Goal: Task Accomplishment & Management: Use online tool/utility

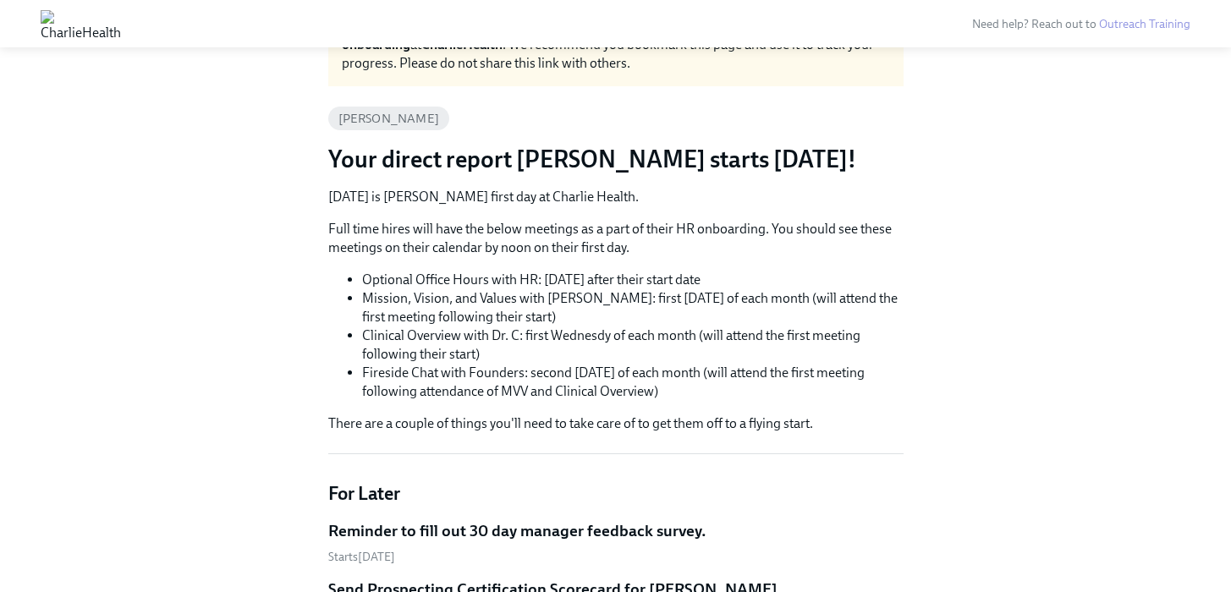
scroll to position [112, 0]
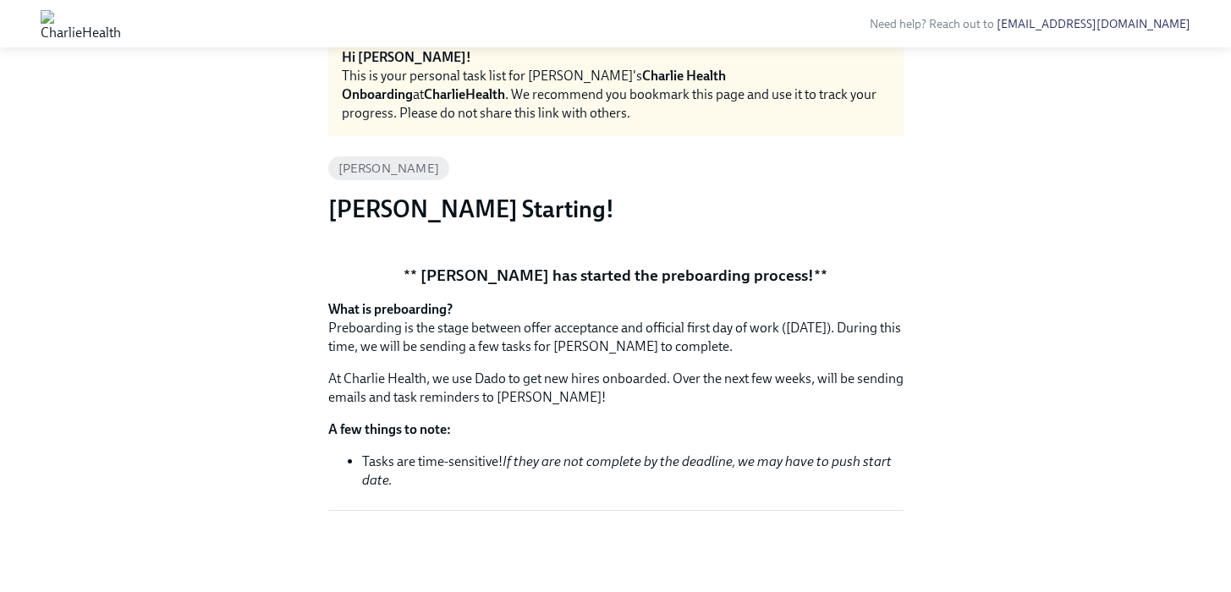
scroll to position [303, 0]
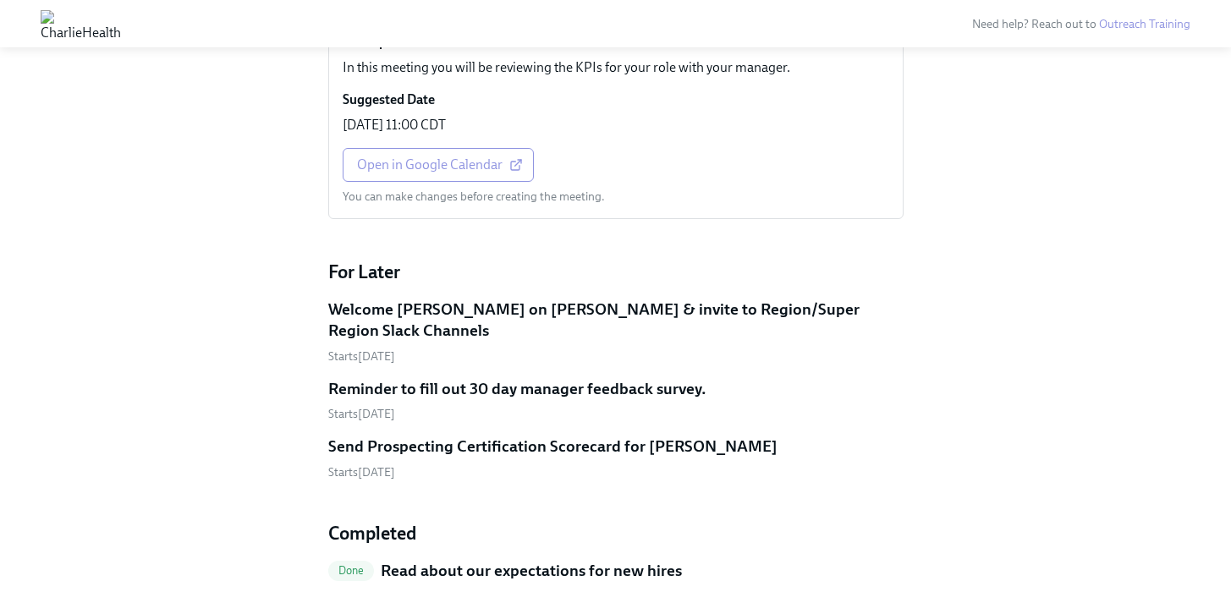
scroll to position [813, 0]
click at [428, 157] on span "Open in Google Calendar" at bounding box center [438, 165] width 162 height 17
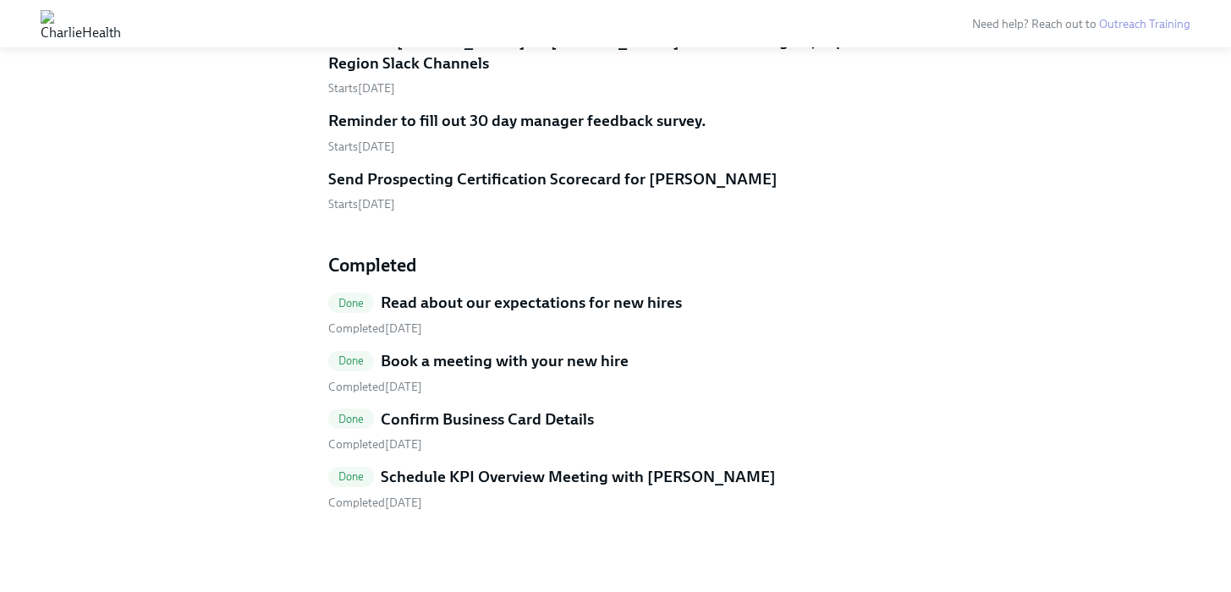
scroll to position [263, 0]
